Goal: Information Seeking & Learning: Learn about a topic

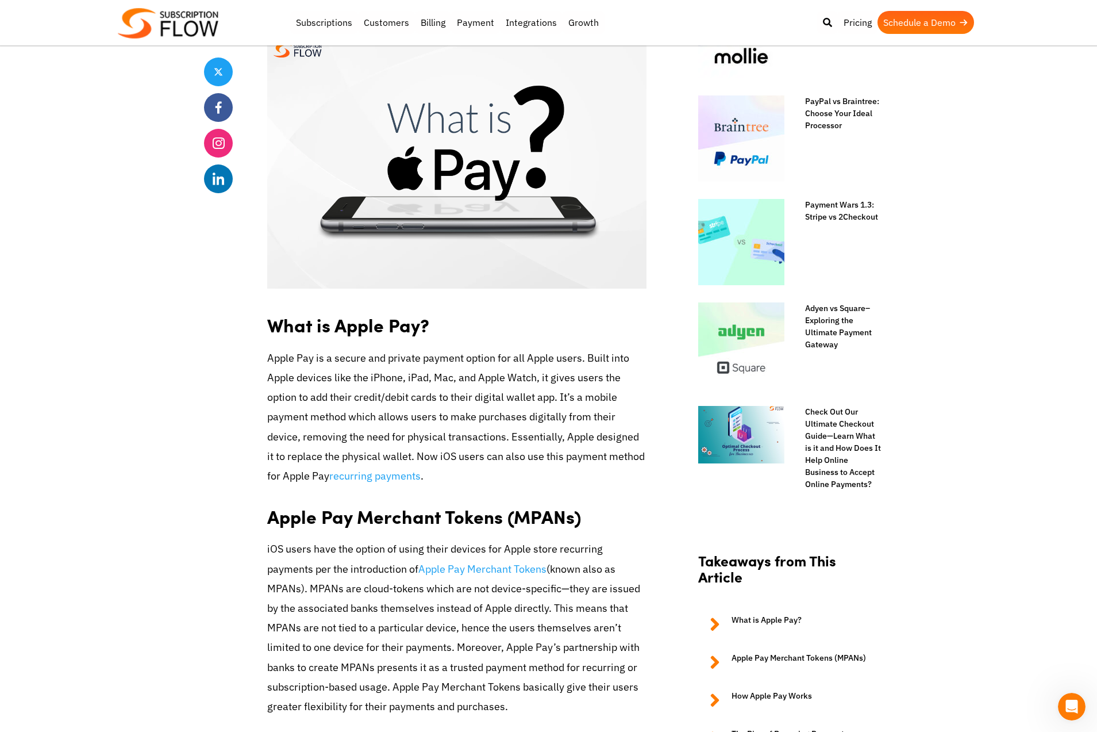
scroll to position [614, 0]
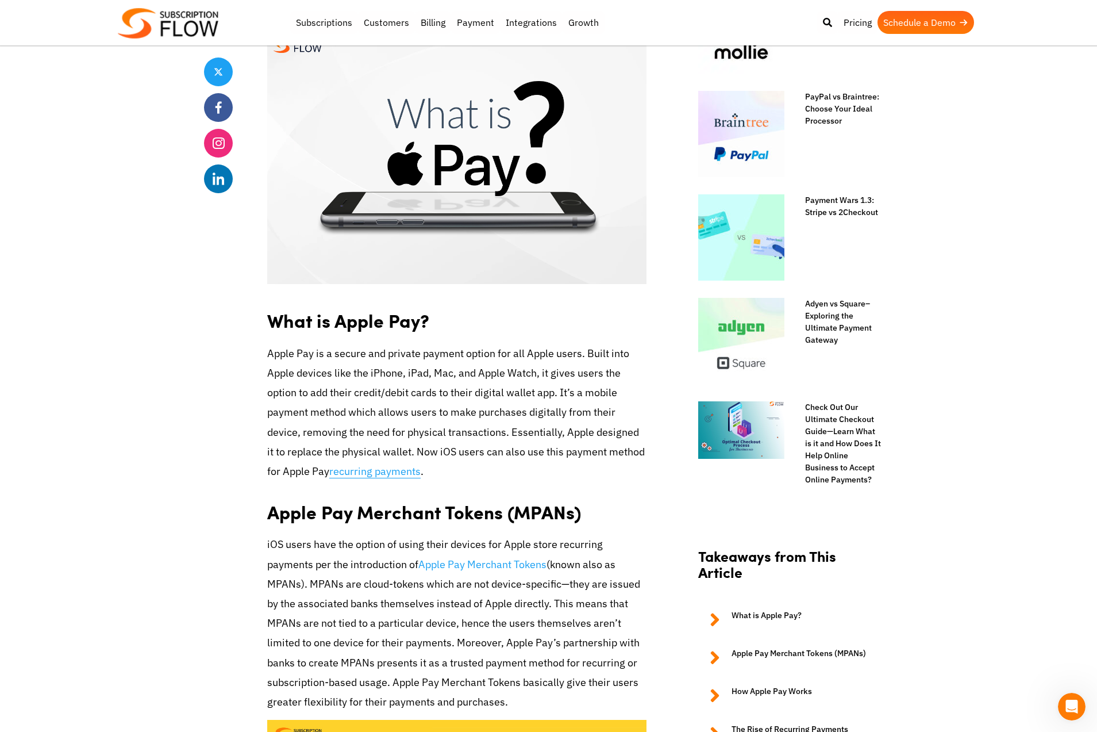
click at [352, 471] on link "recurring payments" at bounding box center [374, 471] width 91 height 14
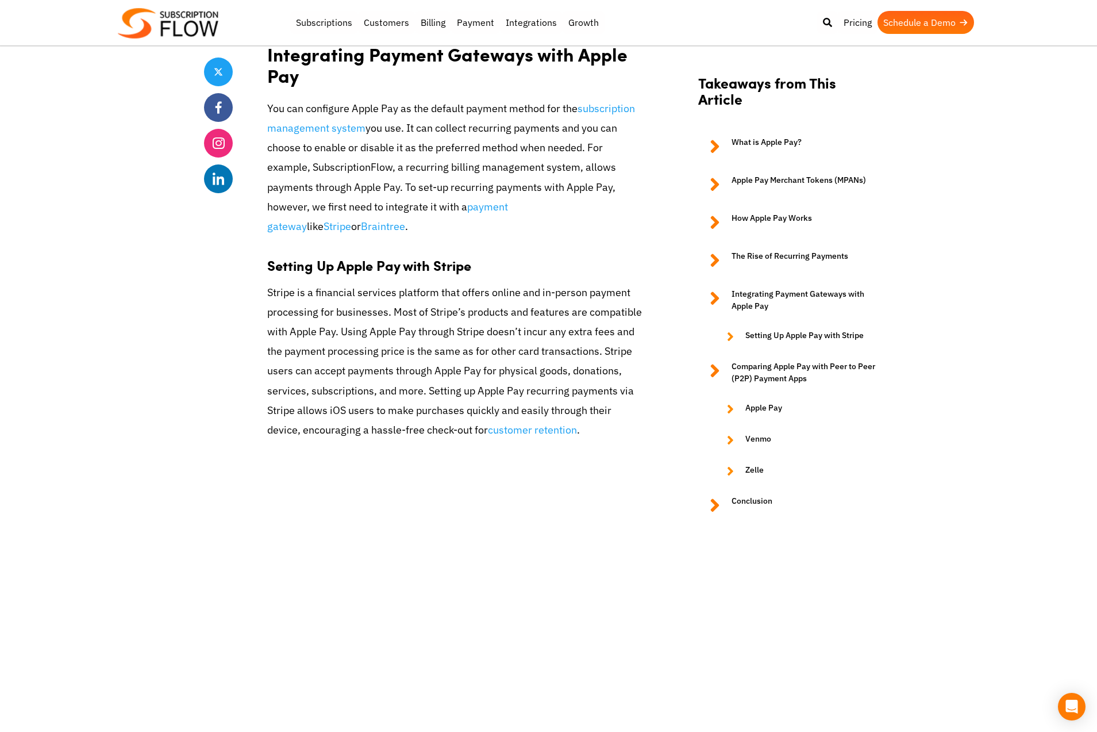
scroll to position [3017, 0]
